Goal: Information Seeking & Learning: Learn about a topic

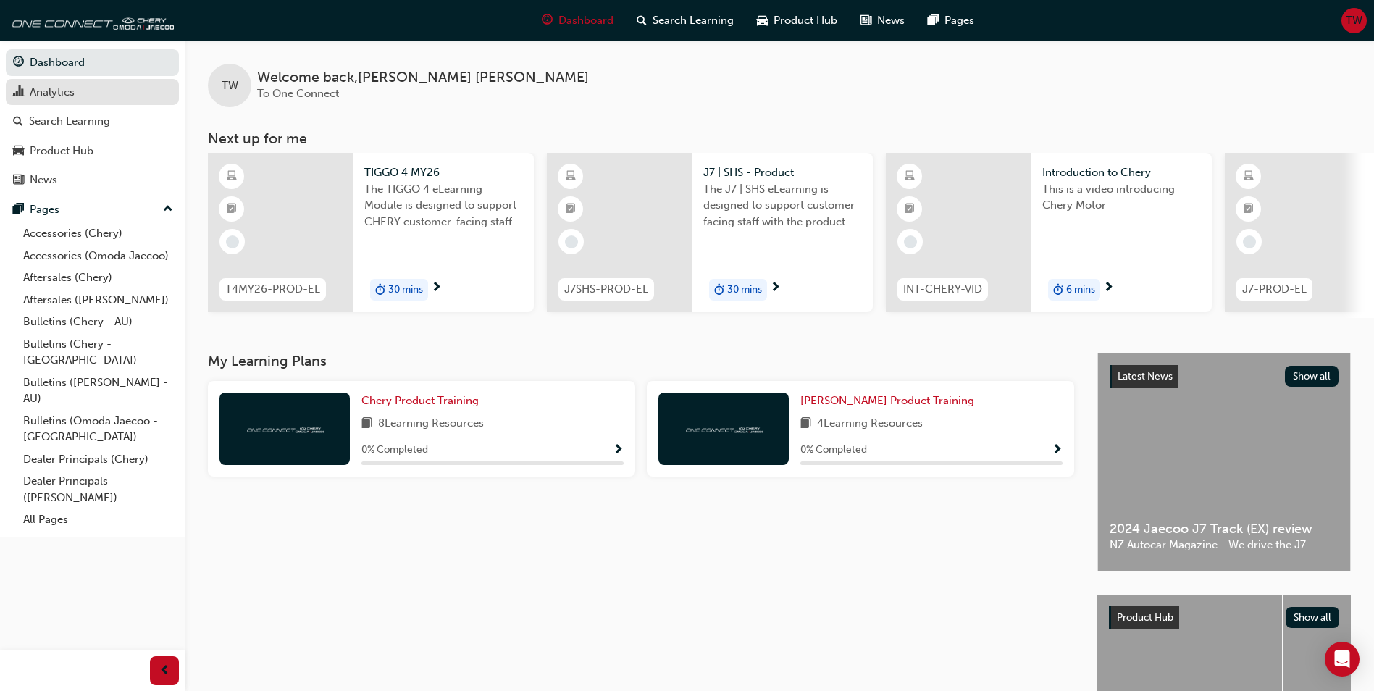
click at [133, 99] on div "Analytics" at bounding box center [92, 92] width 159 height 18
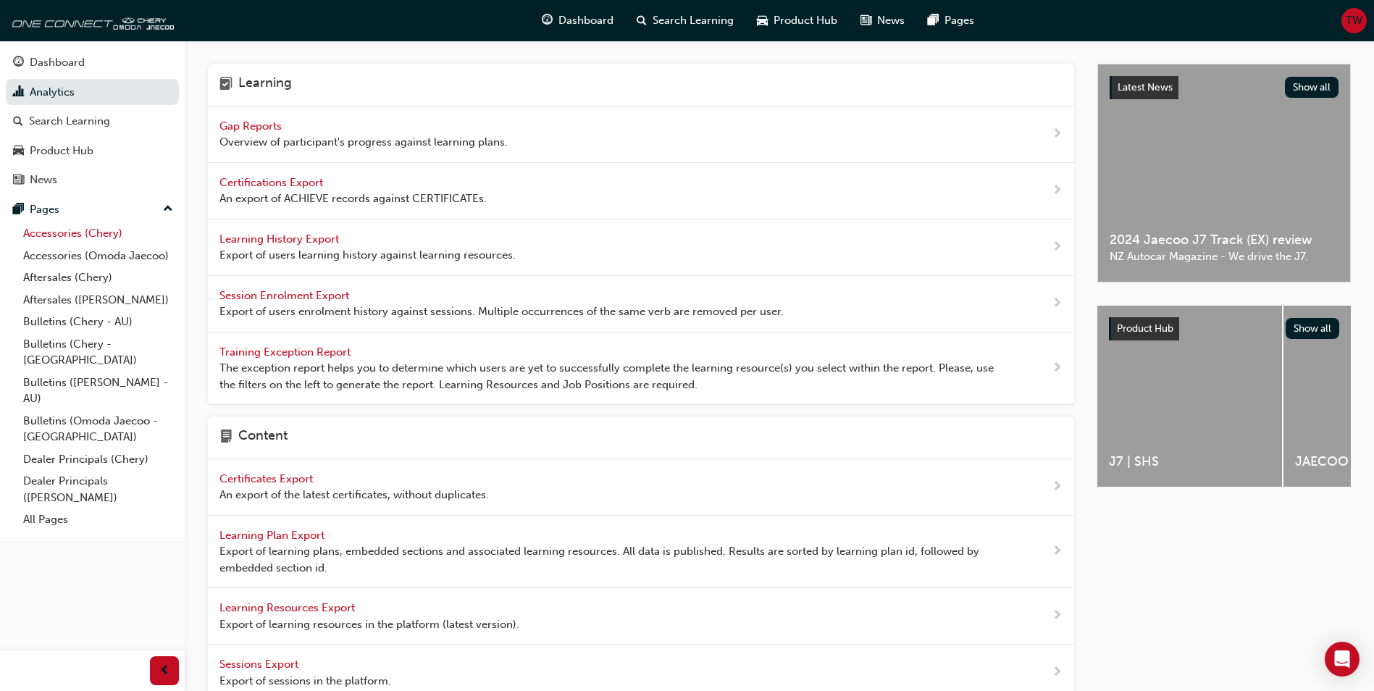
click at [91, 238] on link "Accessories (Chery)" at bounding box center [98, 233] width 162 height 22
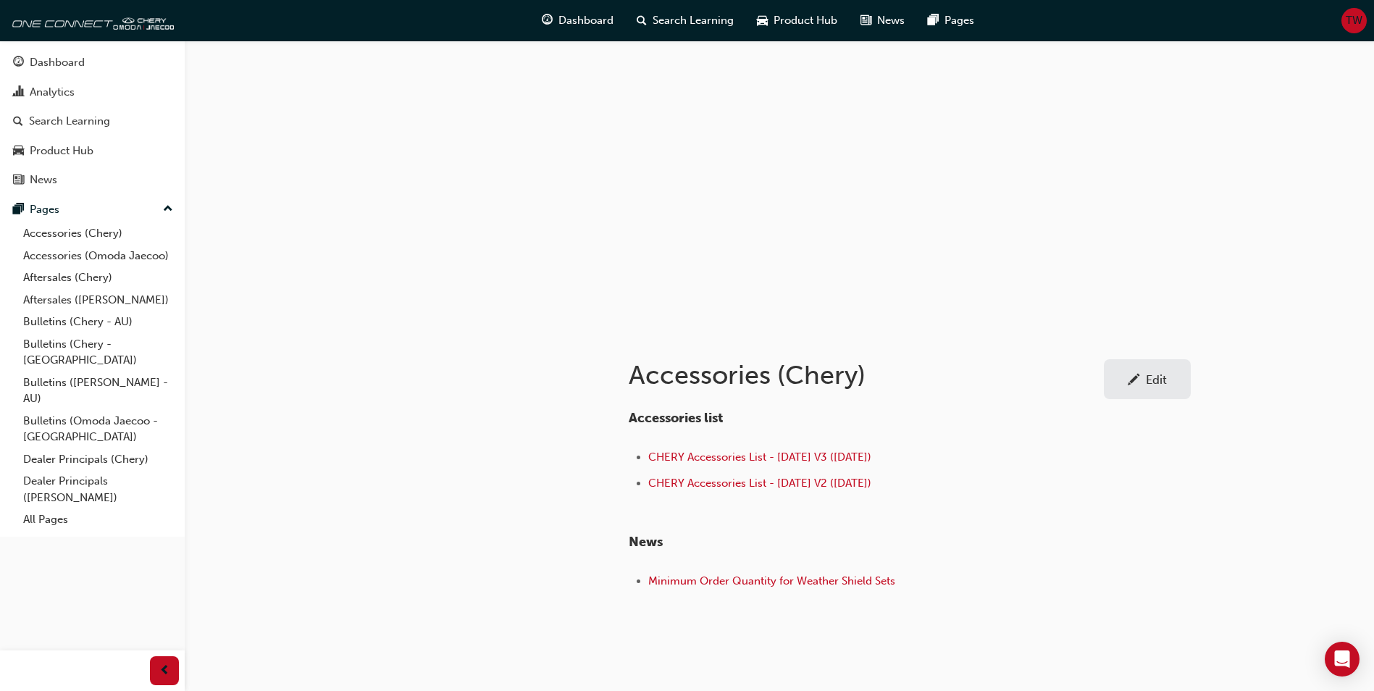
drag, startPoint x: 228, startPoint y: 106, endPoint x: 269, endPoint y: 134, distance: 50.0
click at [269, 134] on div at bounding box center [779, 186] width 1189 height 290
drag, startPoint x: 254, startPoint y: 121, endPoint x: 283, endPoint y: 142, distance: 35.8
click at [283, 142] on div at bounding box center [779, 186] width 1189 height 290
